Goal: Task Accomplishment & Management: Use online tool/utility

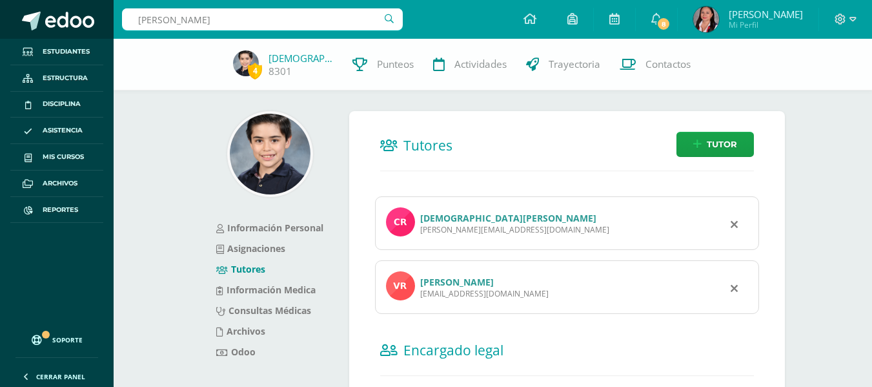
drag, startPoint x: 234, startPoint y: 15, endPoint x: 55, endPoint y: 0, distance: 180.0
click at [55, 0] on body "Estudiantes Estructura Disciplina Asistencia Mis cursos Archivos Reportes Sopor…" at bounding box center [436, 265] width 872 height 531
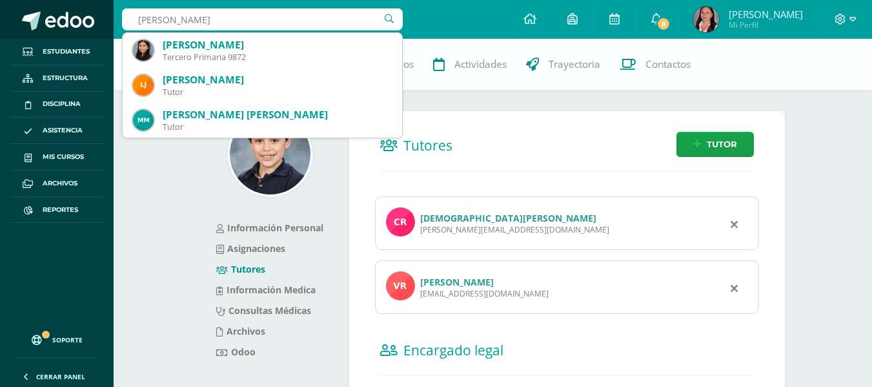
drag, startPoint x: 223, startPoint y: 19, endPoint x: 61, endPoint y: 5, distance: 161.9
click at [61, 5] on body "Estudiantes Estructura Disciplina Asistencia Mis cursos Archivos Reportes Sopor…" at bounding box center [436, 265] width 872 height 531
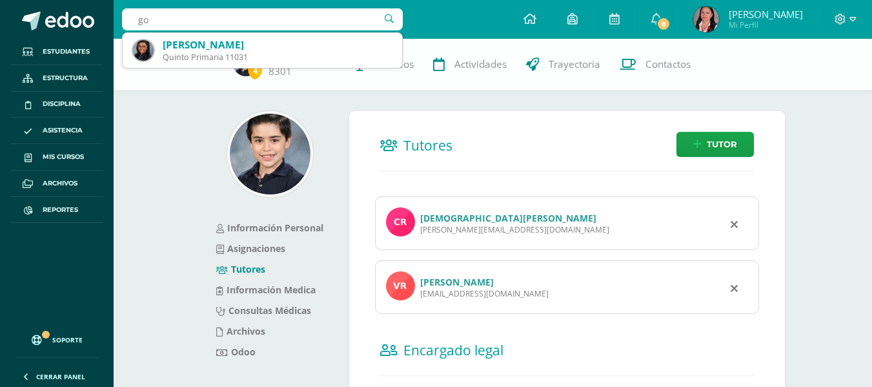
type input "g"
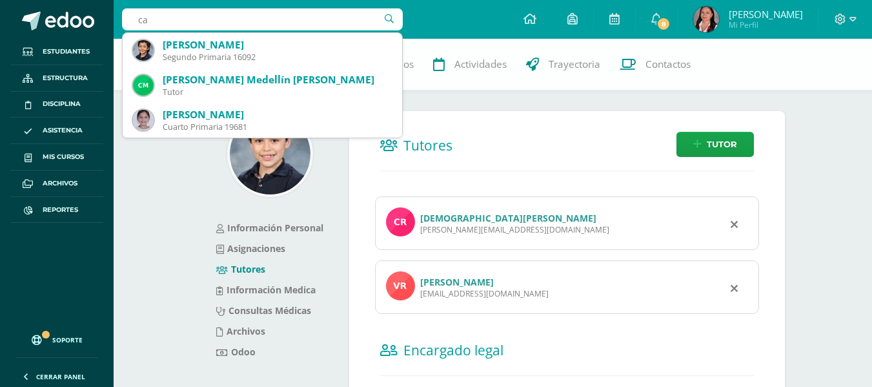
type input "c"
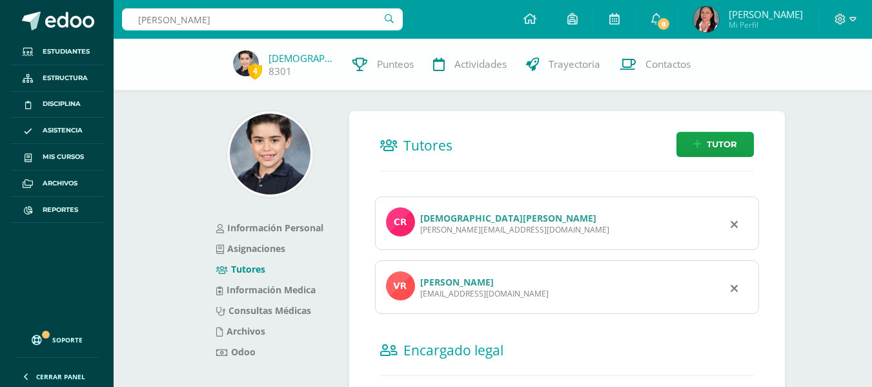
type input "emma monroy"
drag, startPoint x: 274, startPoint y: 14, endPoint x: 89, endPoint y: 3, distance: 185.5
click at [89, 3] on body "Estudiantes Estructura Disciplina Asistencia Mis cursos Archivos Reportes Sopor…" at bounding box center [436, 265] width 872 height 531
click at [66, 206] on span "Reportes" at bounding box center [60, 210] width 35 height 10
click at [167, 19] on input "text" at bounding box center [262, 19] width 281 height 22
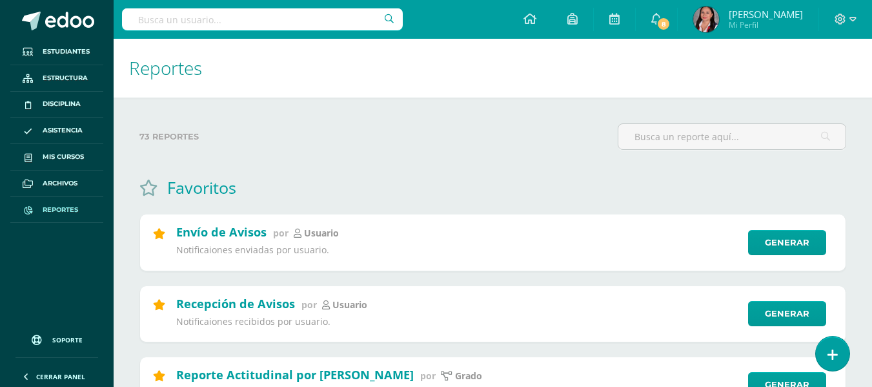
click at [168, 18] on input "text" at bounding box center [262, 19] width 281 height 22
type input "sociales segundo"
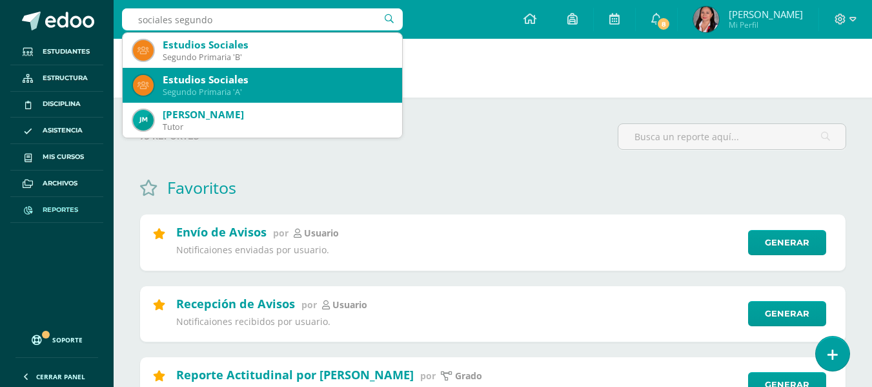
click at [227, 81] on div "Estudios Sociales" at bounding box center [277, 80] width 229 height 14
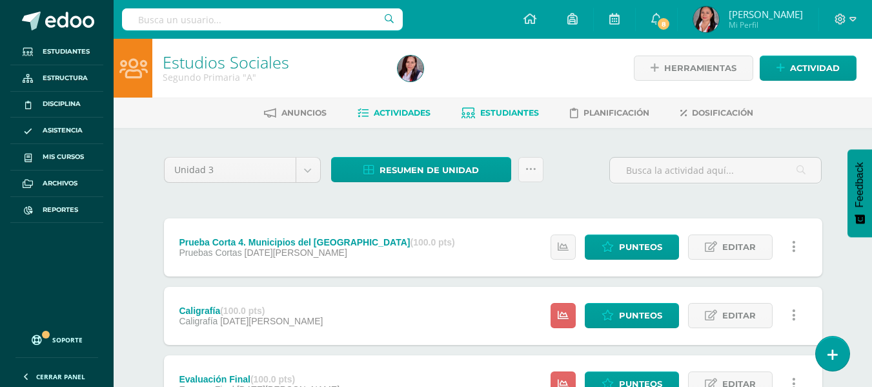
click at [495, 103] on link "Estudiantes" at bounding box center [499, 113] width 77 height 21
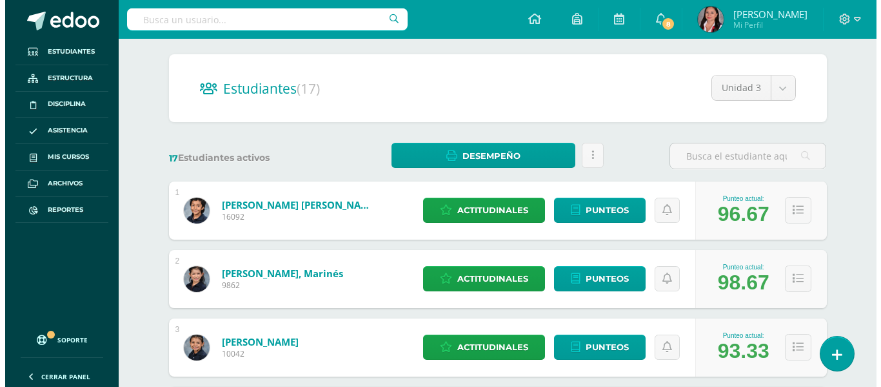
scroll to position [129, 0]
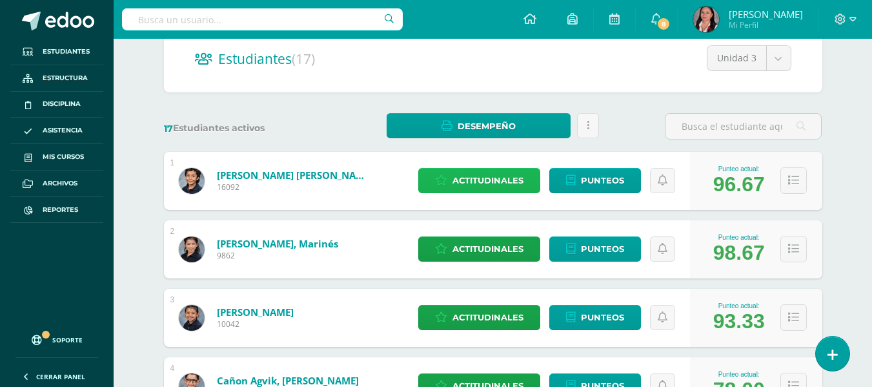
click at [513, 185] on span "Actitudinales" at bounding box center [487, 180] width 71 height 24
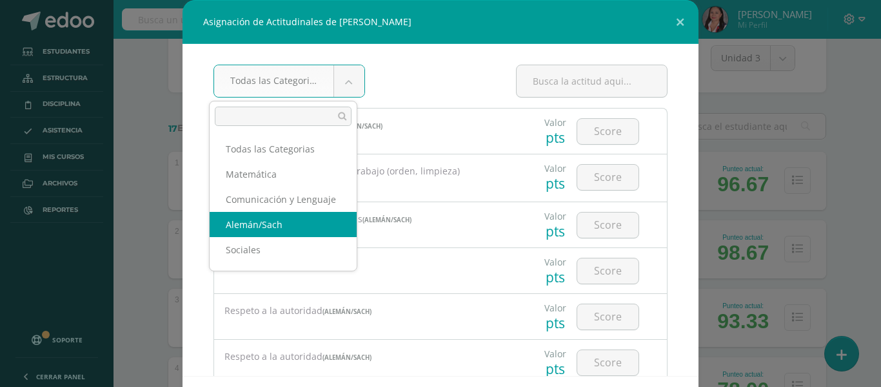
scroll to position [1, 0]
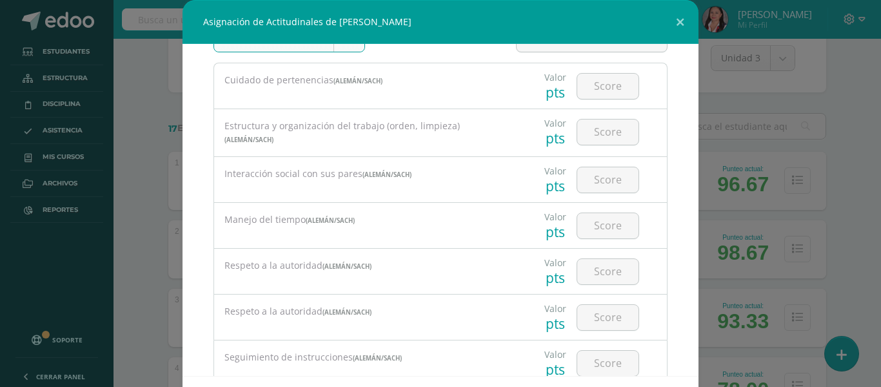
scroll to position [0, 0]
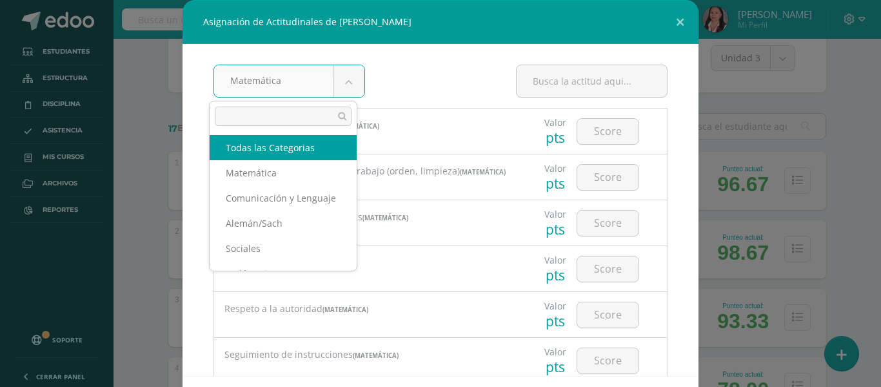
select select "all"
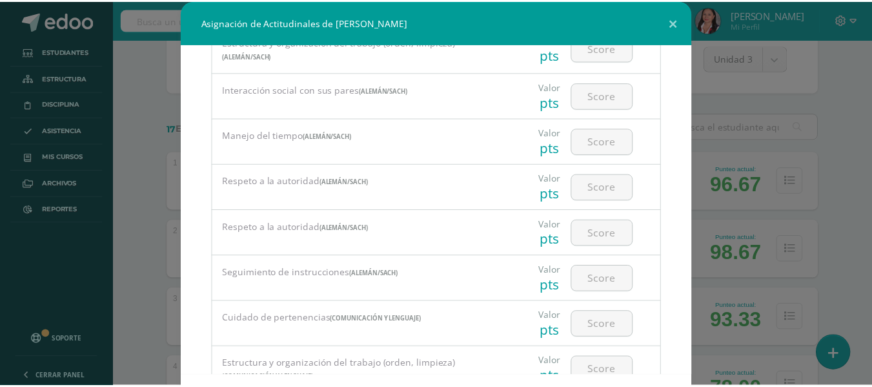
scroll to position [194, 0]
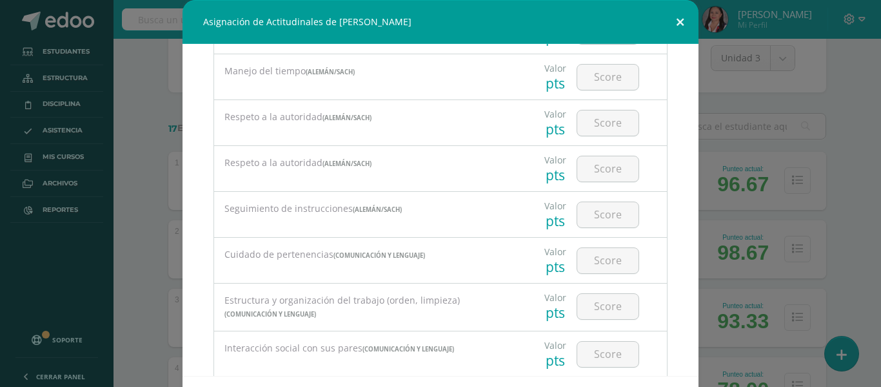
click at [673, 23] on button at bounding box center [680, 22] width 37 height 44
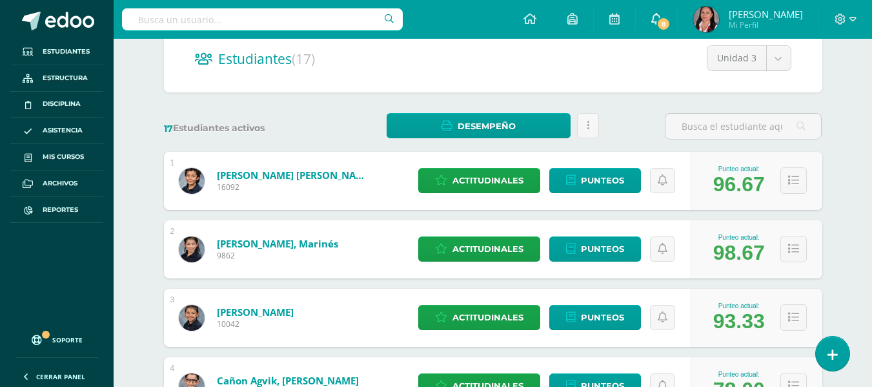
click at [666, 22] on span "8" at bounding box center [663, 24] width 14 height 14
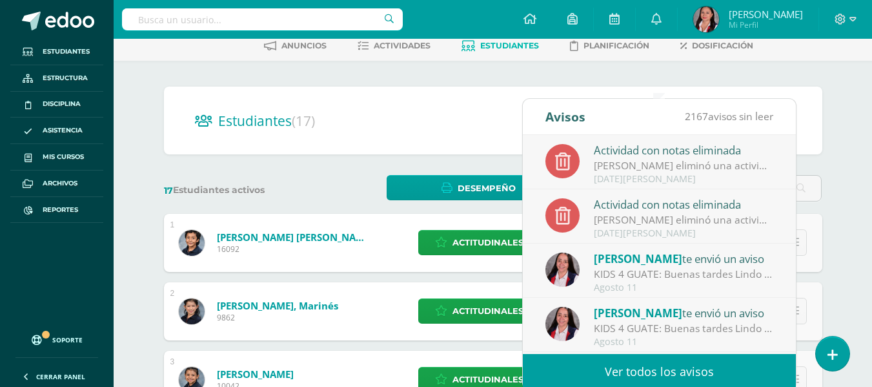
scroll to position [0, 0]
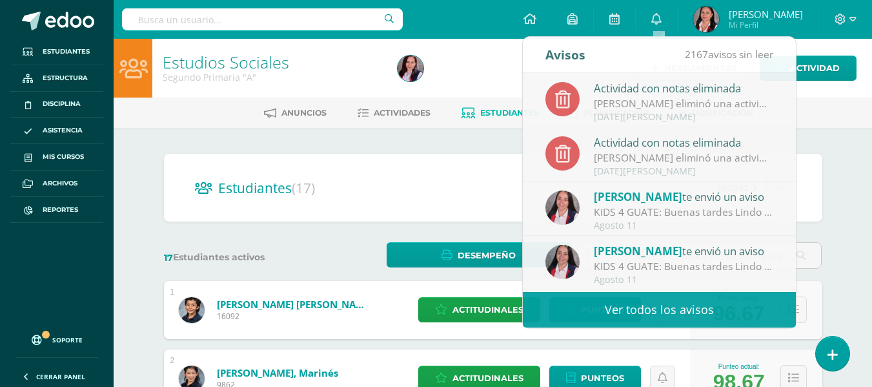
click at [217, 62] on link "Estudios Sociales" at bounding box center [226, 62] width 126 height 22
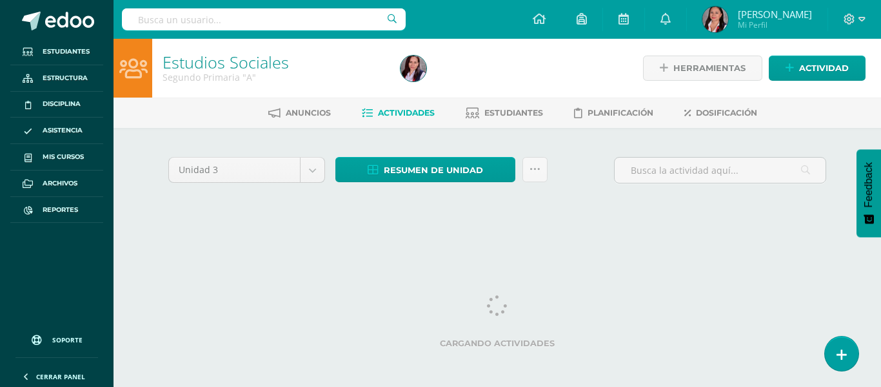
click at [358, 28] on input "text" at bounding box center [264, 19] width 284 height 22
click at [407, 65] on img at bounding box center [414, 68] width 26 height 26
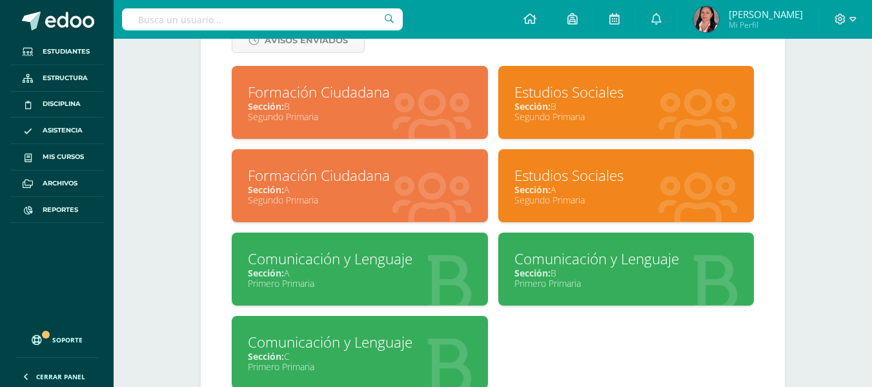
scroll to position [510, 0]
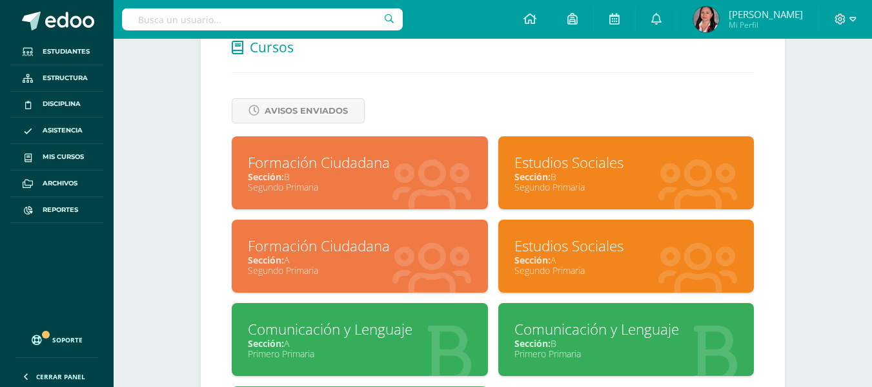
click at [579, 171] on div "Estudios Sociales" at bounding box center [626, 162] width 224 height 20
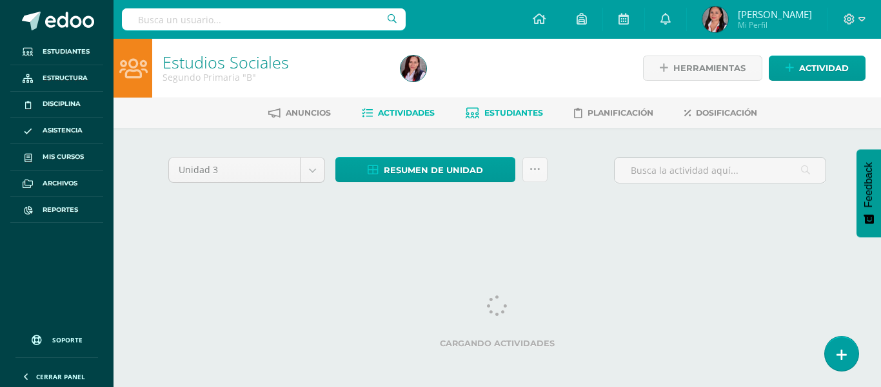
click at [506, 111] on span "Estudiantes" at bounding box center [514, 113] width 59 height 10
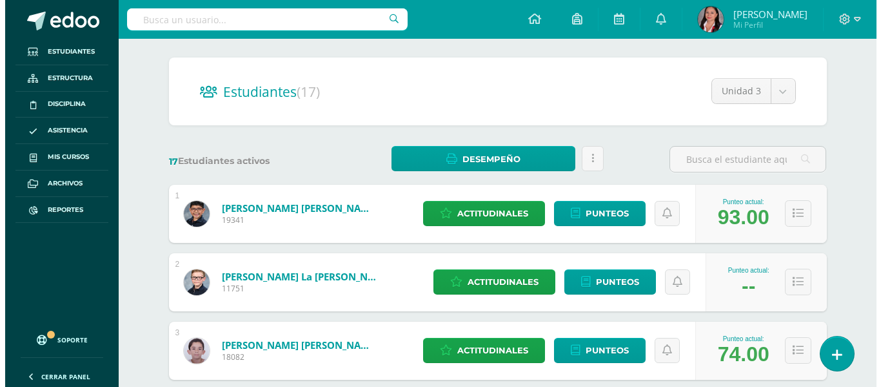
scroll to position [129, 0]
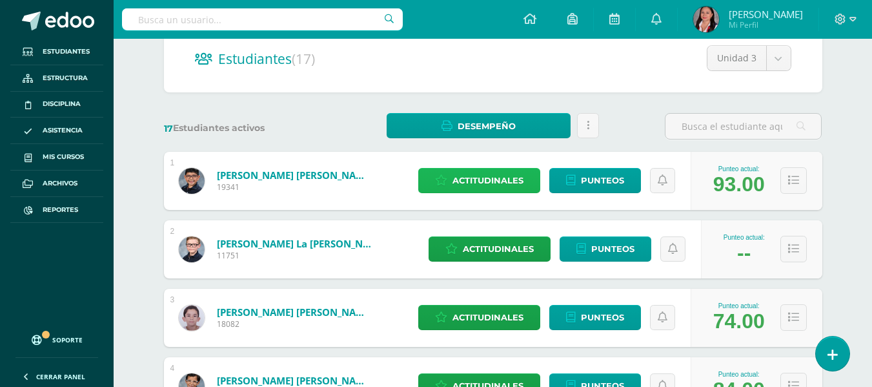
click at [506, 185] on span "Actitudinales" at bounding box center [487, 180] width 71 height 24
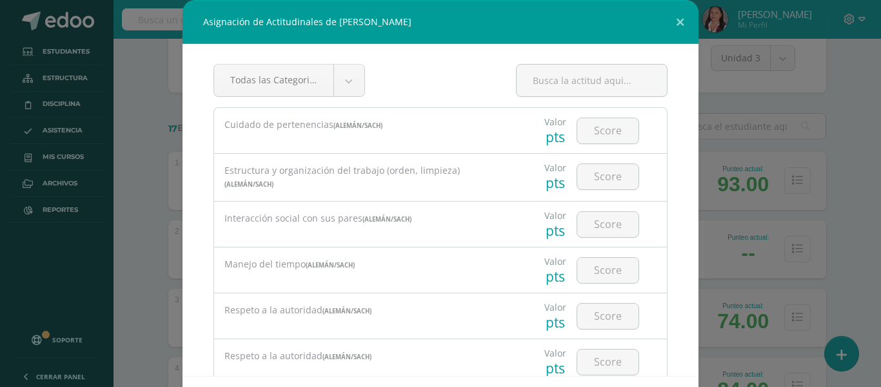
scroll to position [0, 0]
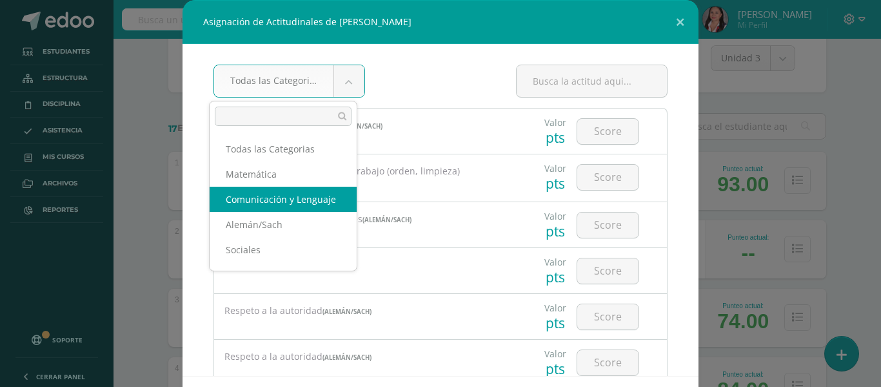
scroll to position [1, 0]
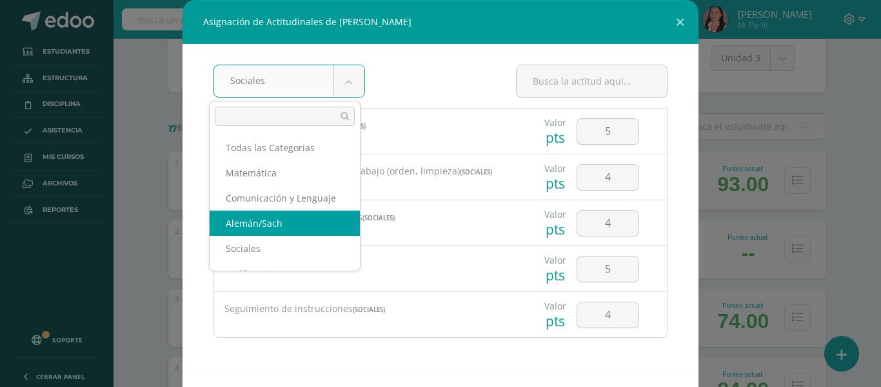
select select "25"
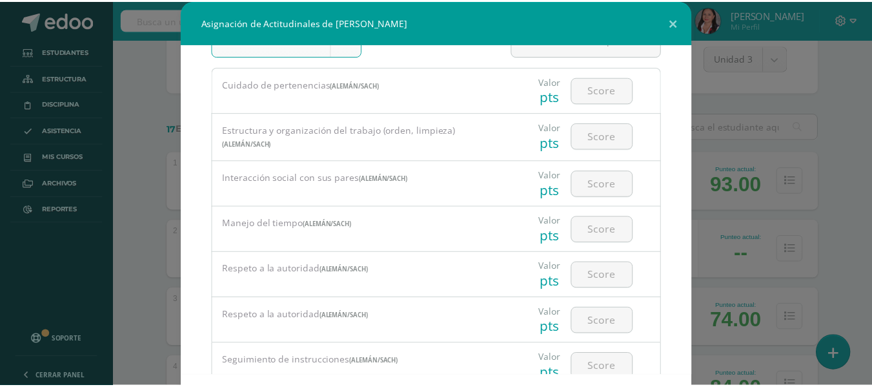
scroll to position [88, 0]
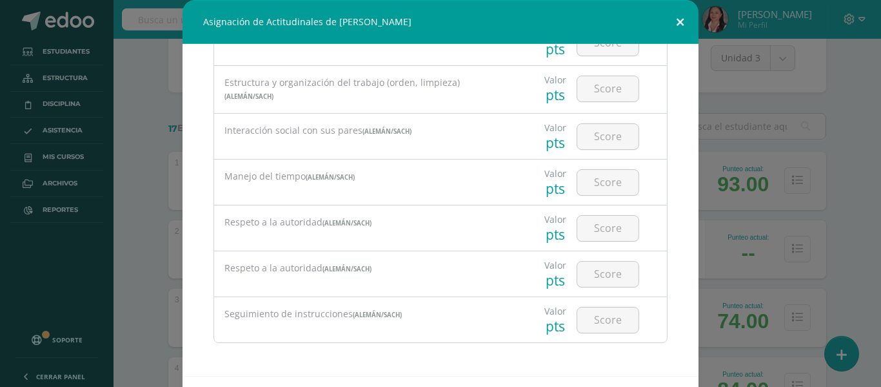
click at [672, 18] on button at bounding box center [680, 22] width 37 height 44
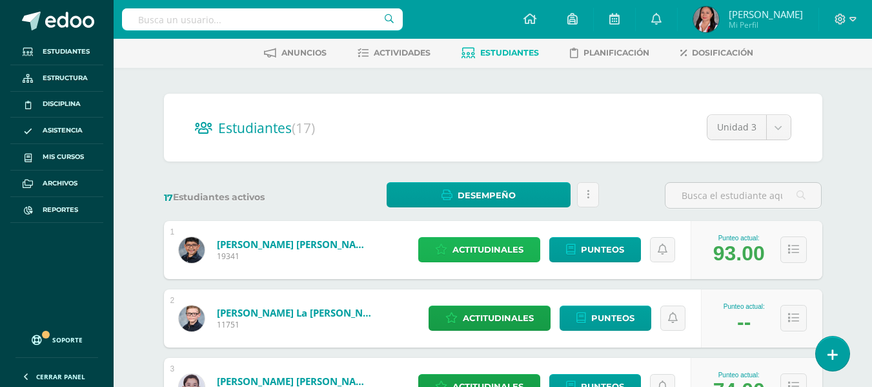
scroll to position [0, 0]
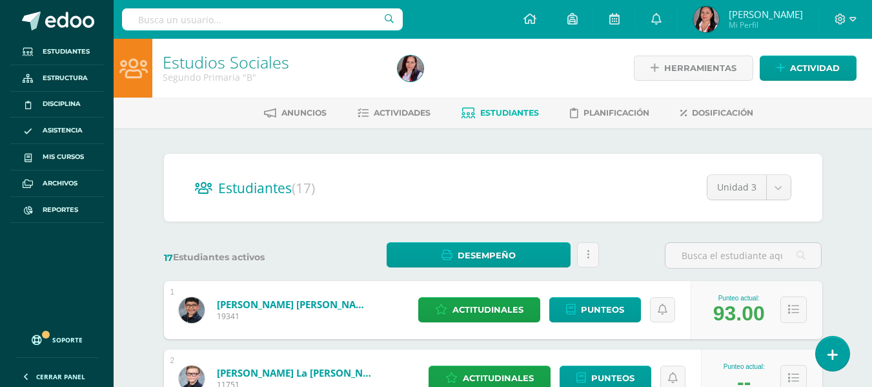
click at [228, 14] on input "text" at bounding box center [262, 19] width 281 height 22
type input "s"
type input "c"
type input "sociales primero a"
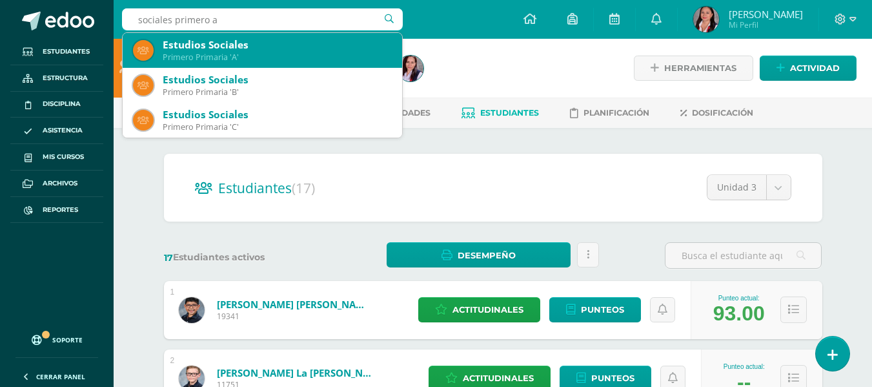
click at [245, 57] on div "Primero Primaria 'A'" at bounding box center [277, 57] width 229 height 11
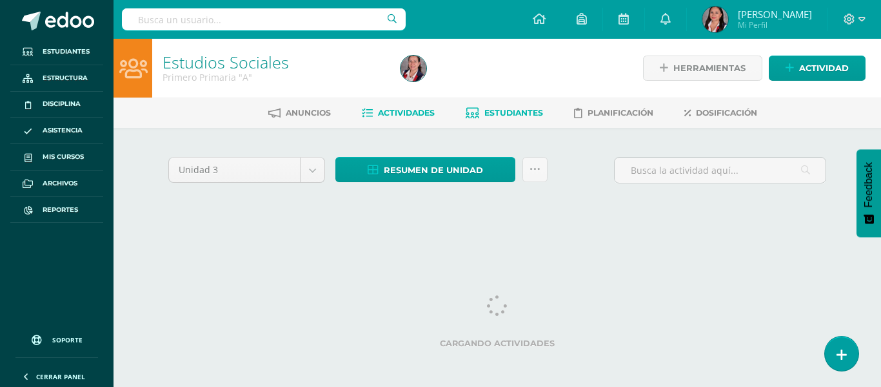
click at [513, 116] on span "Estudiantes" at bounding box center [514, 113] width 59 height 10
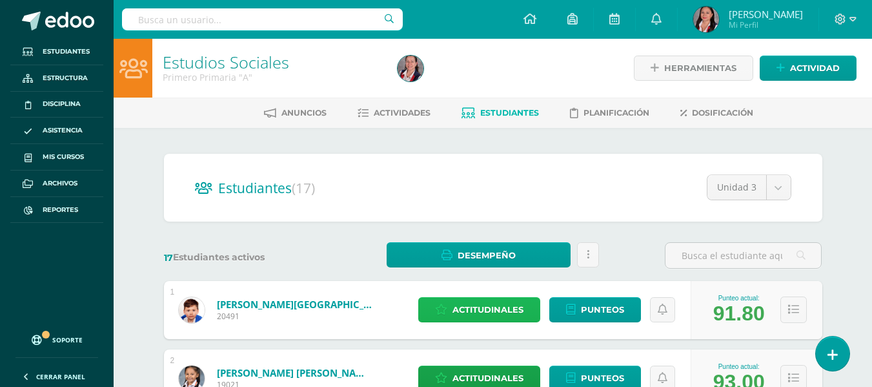
click at [491, 305] on span "Actitudinales" at bounding box center [487, 309] width 71 height 24
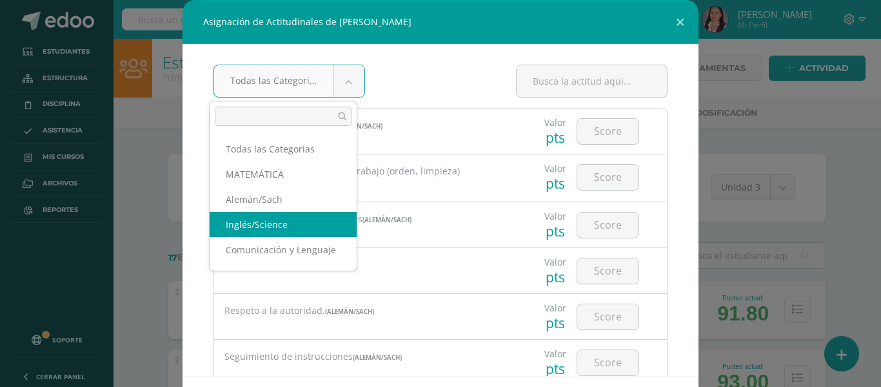
scroll to position [1, 0]
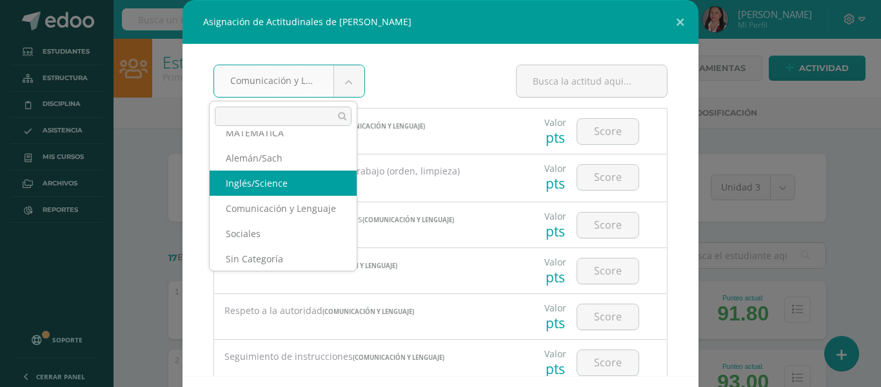
scroll to position [57, 0]
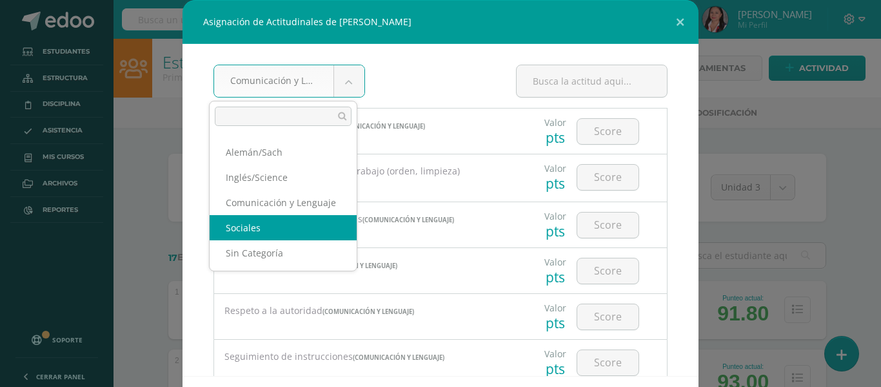
select select "22"
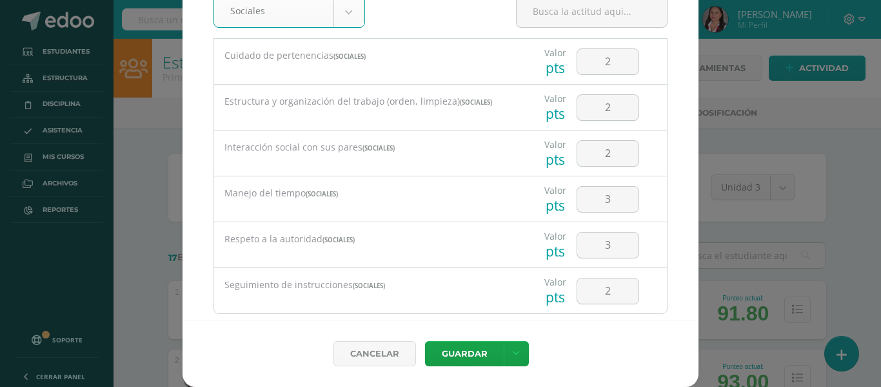
scroll to position [0, 0]
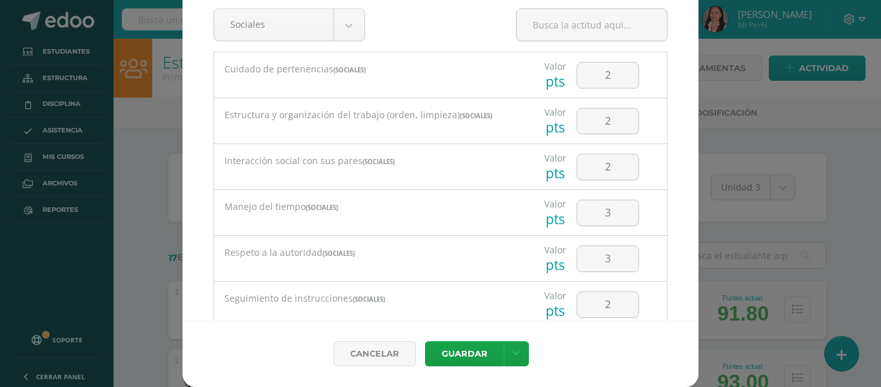
click at [349, 8] on div "Sociales Todas las Categorias MATEMÁTICA Alemán/Sach Inglés/Science Comunicació…" at bounding box center [441, 154] width 516 height 332
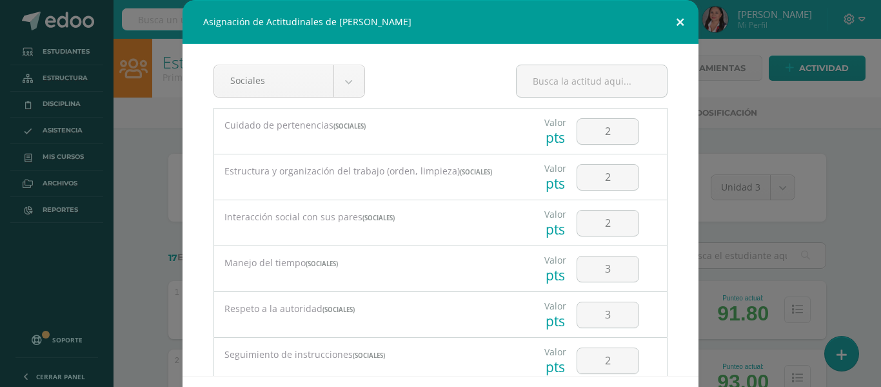
click at [681, 14] on button at bounding box center [680, 22] width 37 height 44
